Goal: Information Seeking & Learning: Learn about a topic

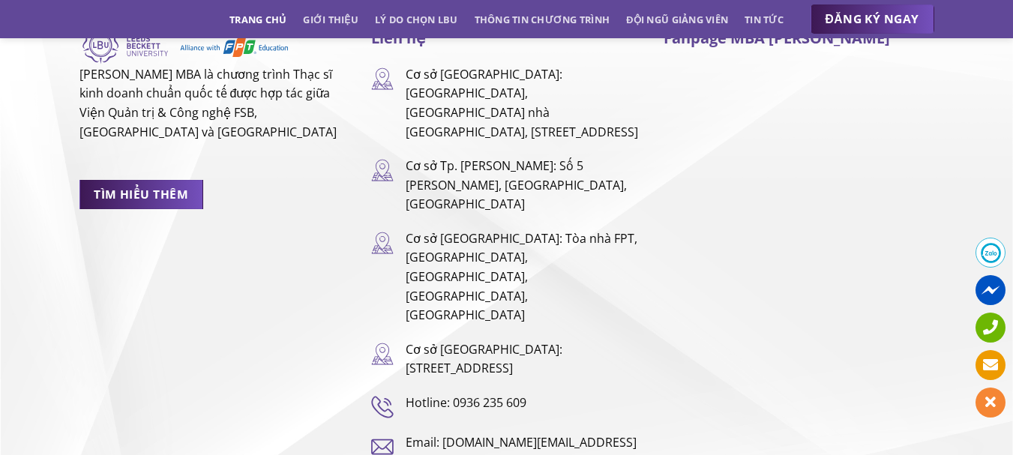
scroll to position [9945, 0]
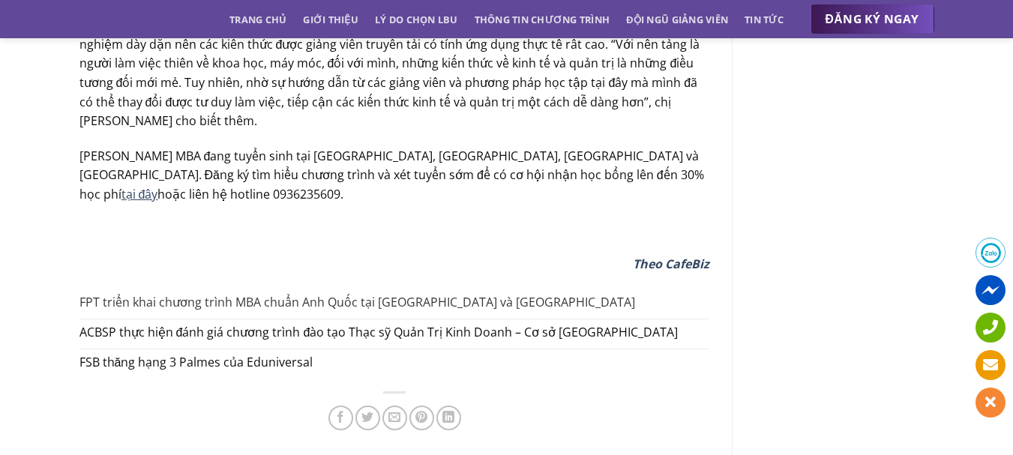
scroll to position [2499, 0]
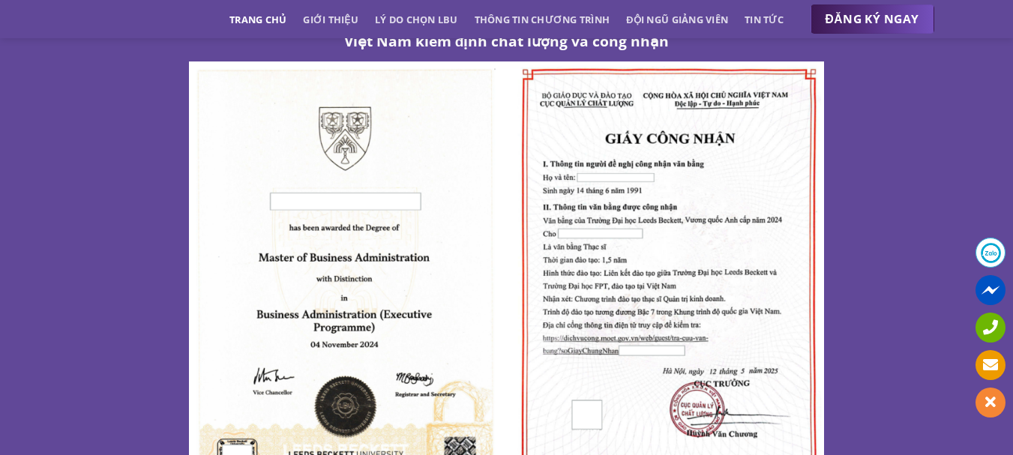
scroll to position [7829, 0]
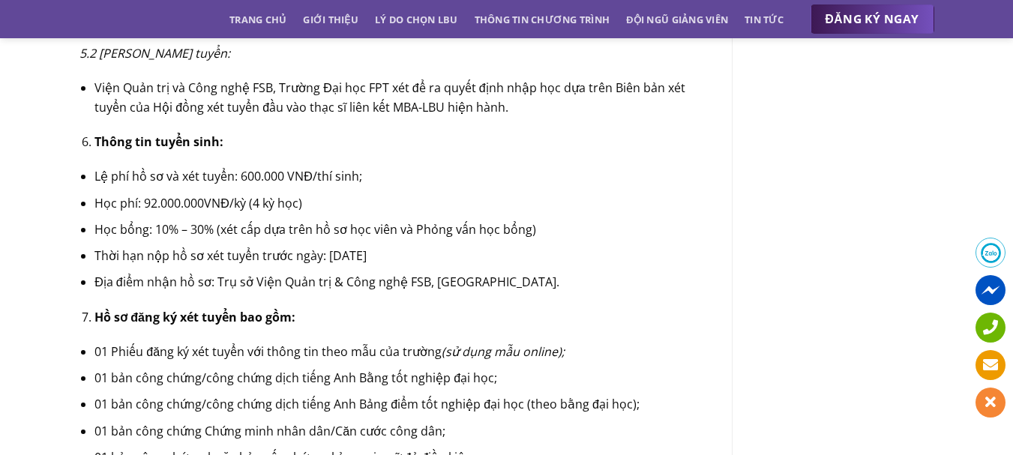
scroll to position [2499, 0]
